Goal: Task Accomplishment & Management: Manage account settings

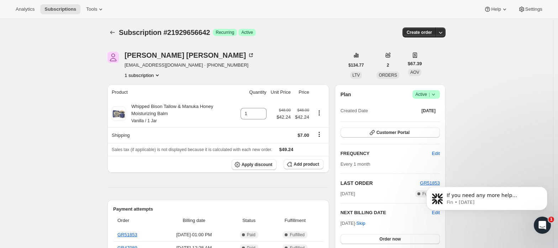
click at [422, 92] on span "Active |" at bounding box center [426, 94] width 22 height 7
click at [422, 121] on span "Cancel subscription" at bounding box center [429, 120] width 40 height 5
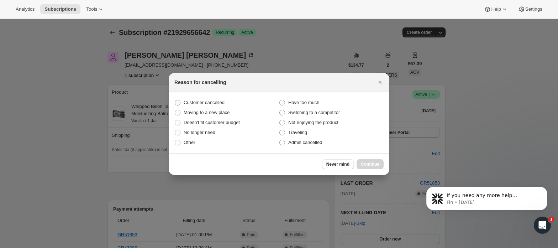
click at [209, 100] on span "Customer cancelled" at bounding box center [204, 102] width 41 height 5
click at [175, 100] on input "Customer cancelled" at bounding box center [175, 100] width 0 height 0
radio input "true"
click at [372, 161] on button "Continue" at bounding box center [369, 164] width 27 height 10
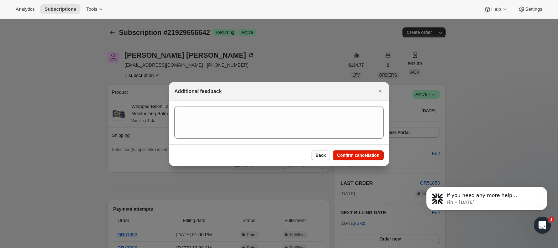
click at [369, 145] on div "Back Confirm cancellation" at bounding box center [279, 155] width 221 height 22
click at [370, 159] on button "Confirm cancellation" at bounding box center [358, 155] width 51 height 10
